Goal: Check status: Check status

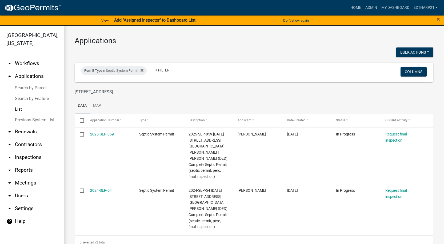
scroll to position [9, 0]
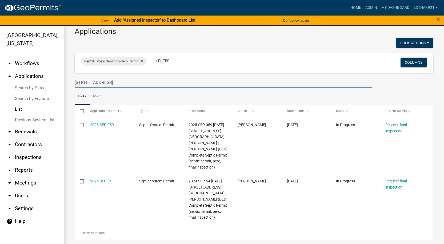
click at [93, 83] on input "[STREET_ADDRESS]" at bounding box center [224, 82] width 298 height 11
type input "7"
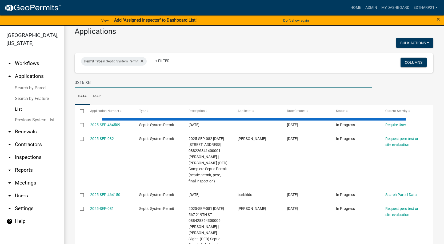
scroll to position [0, 0]
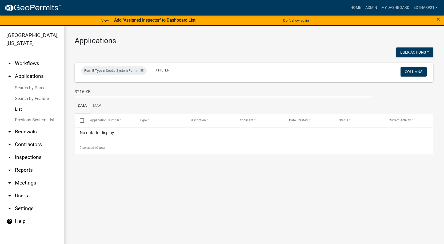
type input "3216 XB"
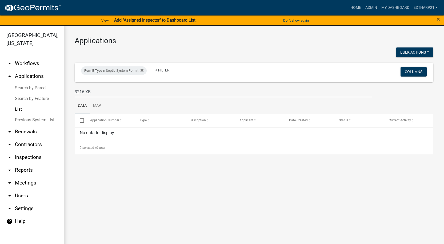
click at [28, 115] on link "Previous System List" at bounding box center [32, 120] width 64 height 11
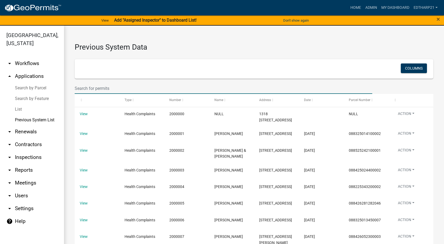
drag, startPoint x: 76, startPoint y: 88, endPoint x: 73, endPoint y: 94, distance: 6.2
click at [76, 88] on input "text" at bounding box center [224, 88] width 298 height 11
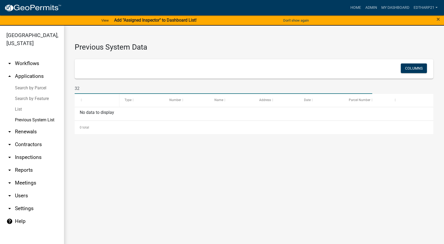
type input "3"
